Goal: Navigation & Orientation: Find specific page/section

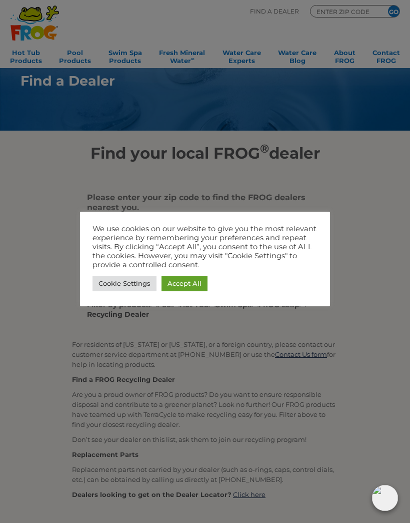
click at [187, 285] on link "Accept All" at bounding box center [185, 284] width 46 height 16
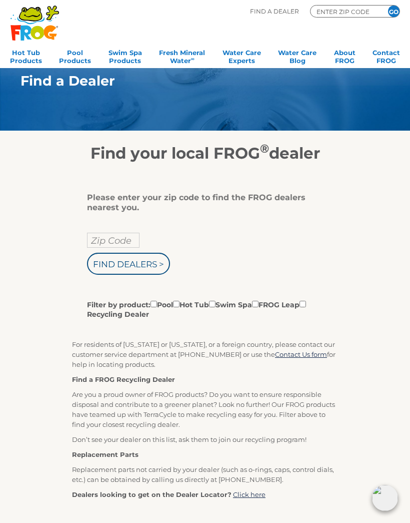
click at [122, 241] on input "Zip Code" at bounding box center [113, 240] width 53 height 15
type input "Zip Code"
click at [180, 307] on input "Filter by product: Pool Hot Tub Swim Spa FROG Leap Recycling Dealer" at bounding box center [176, 304] width 7 height 7
checkbox input "true"
type input "Zip Code"
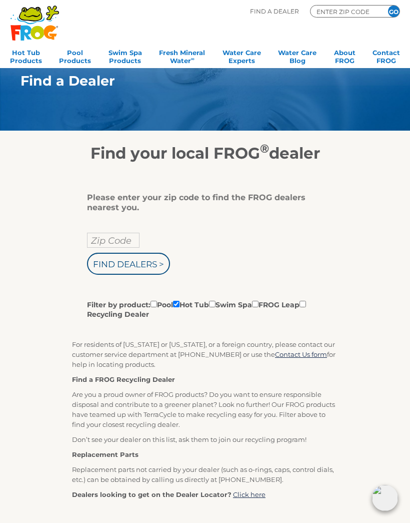
click at [127, 235] on input "Zip Code" at bounding box center [113, 240] width 53 height 15
type input "19038"
click at [145, 258] on input "Find Dealers >" at bounding box center [128, 264] width 83 height 22
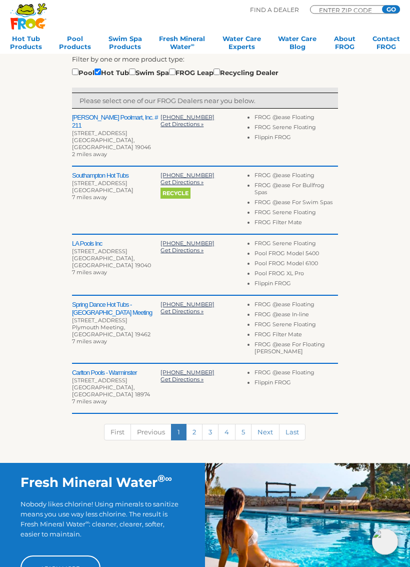
scroll to position [267, 0]
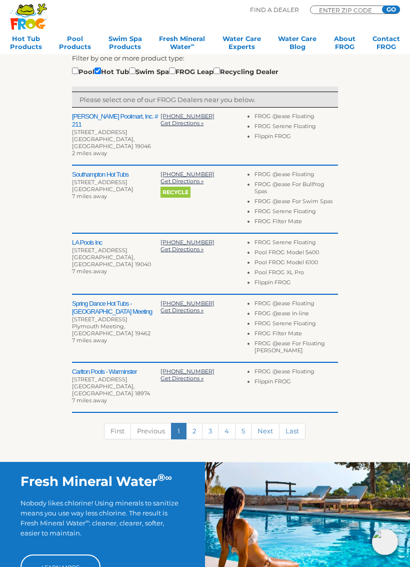
click at [193, 423] on link "2" at bounding box center [194, 431] width 17 height 17
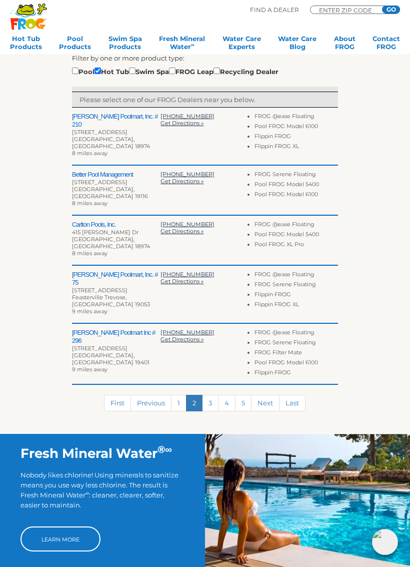
click at [214, 395] on link "3" at bounding box center [210, 403] width 17 height 17
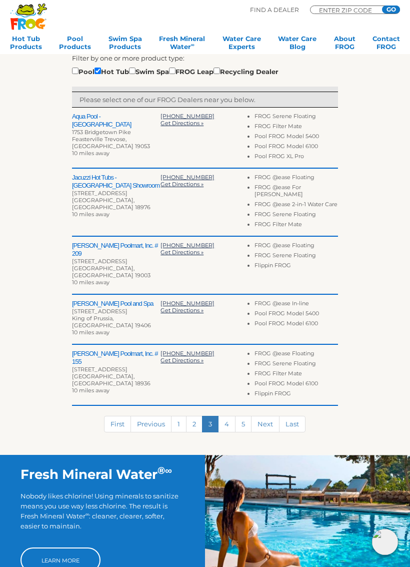
click at [223, 416] on link "4" at bounding box center [227, 424] width 18 height 17
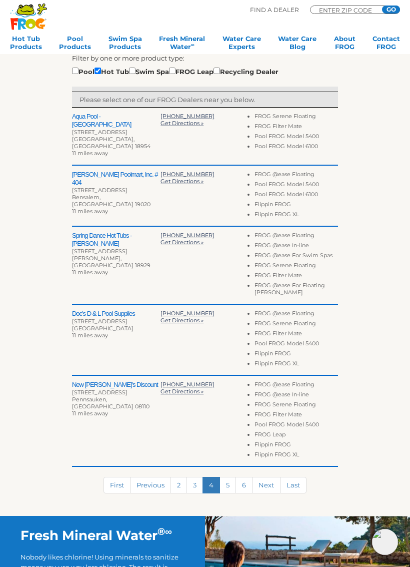
click at [226, 478] on link "5" at bounding box center [228, 485] width 17 height 17
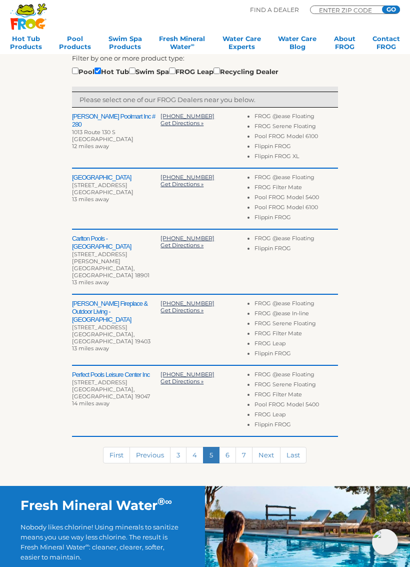
click at [227, 447] on link "6" at bounding box center [227, 455] width 17 height 17
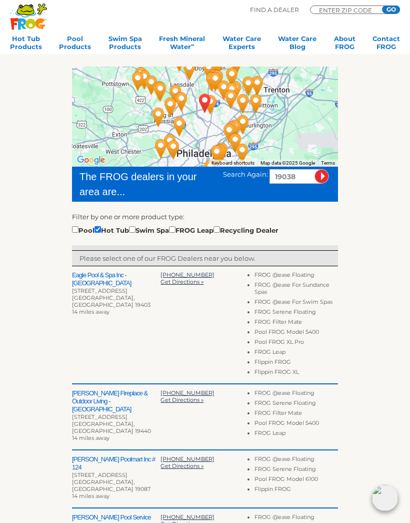
scroll to position [0, 0]
